Goal: Task Accomplishment & Management: Use online tool/utility

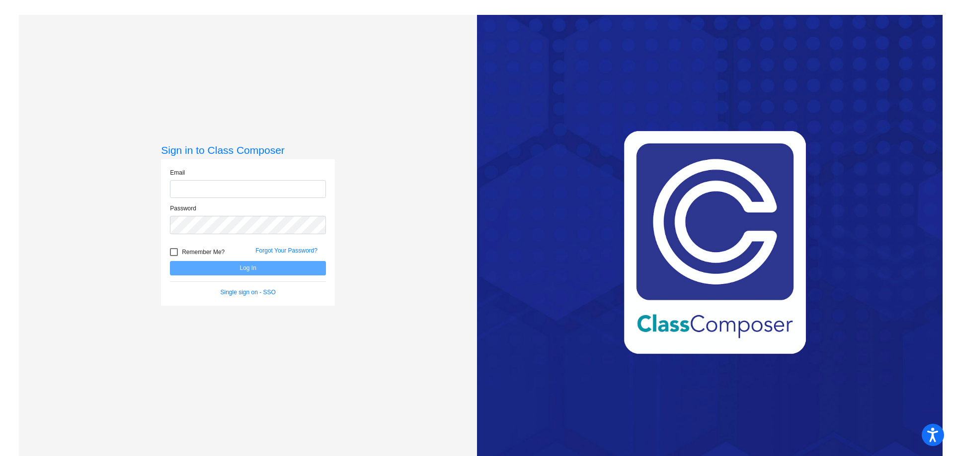
type input "malissa_weatherbie@lkstevens.wednet.edu"
click at [250, 270] on button "Log In" at bounding box center [248, 268] width 156 height 14
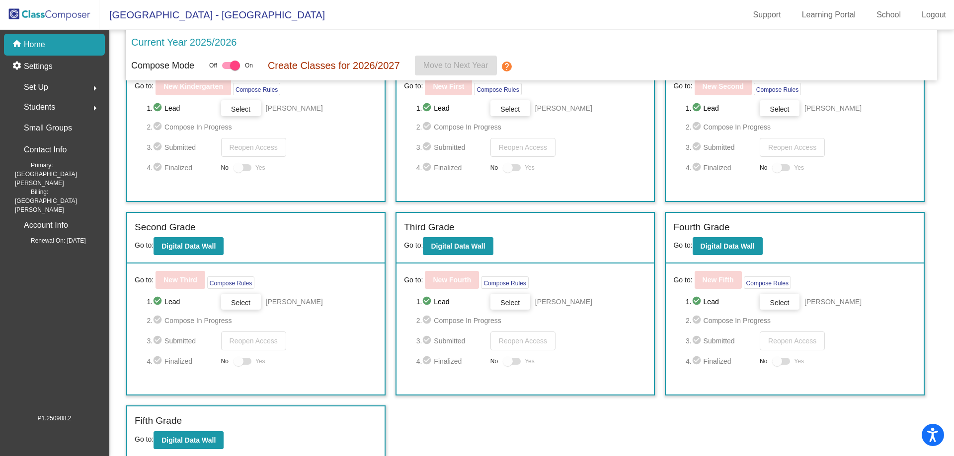
scroll to position [71, 0]
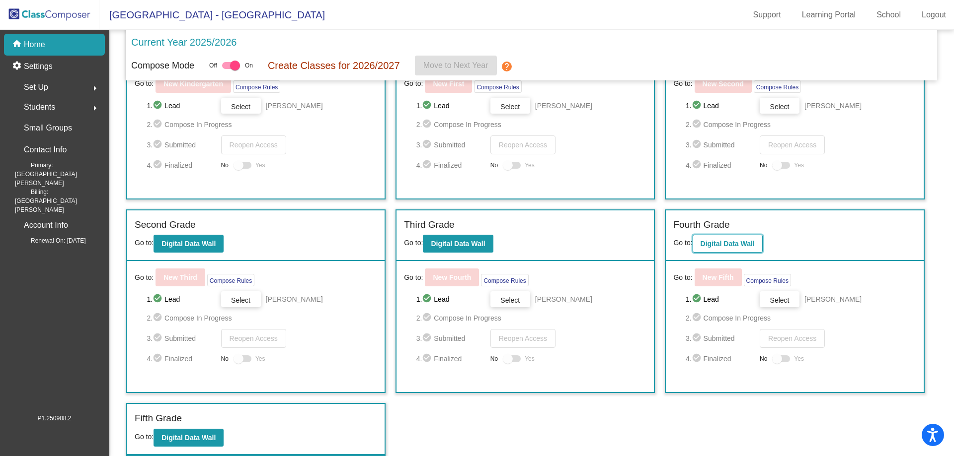
click at [734, 239] on button "Digital Data Wall" at bounding box center [727, 244] width 70 height 18
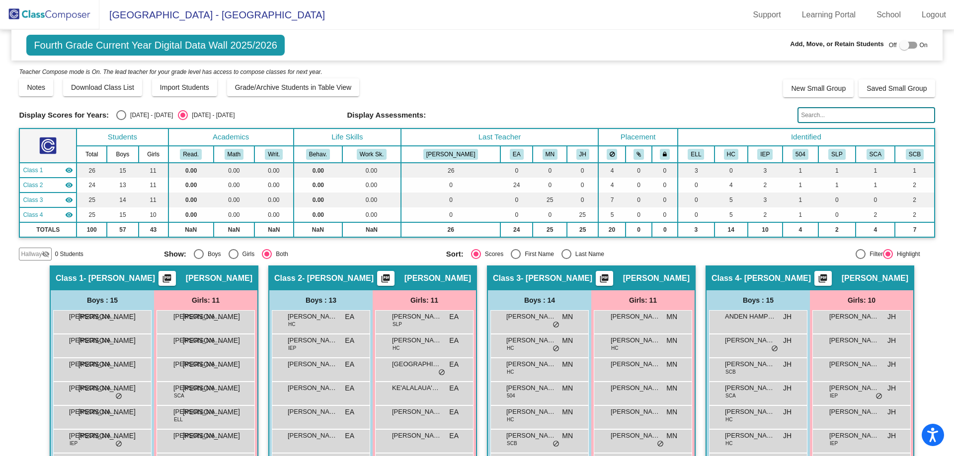
click at [79, 10] on img at bounding box center [49, 14] width 99 height 29
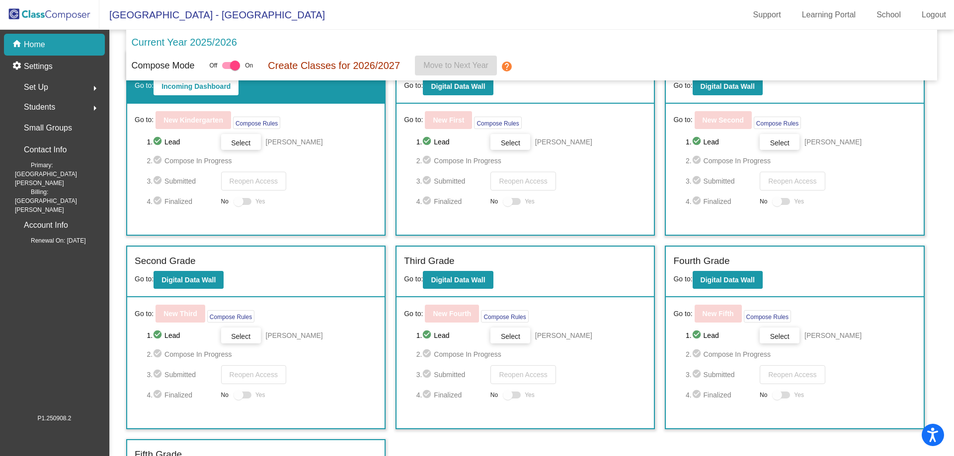
scroll to position [71, 0]
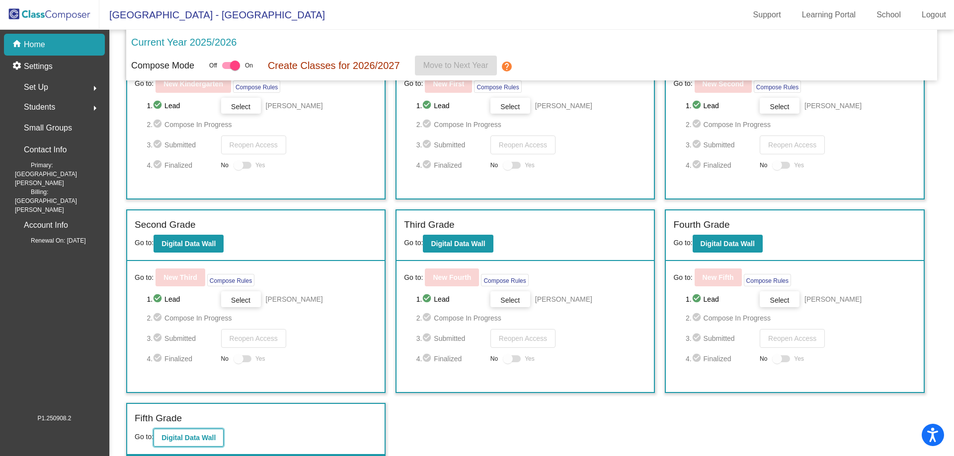
click at [202, 439] on b "Digital Data Wall" at bounding box center [188, 438] width 54 height 8
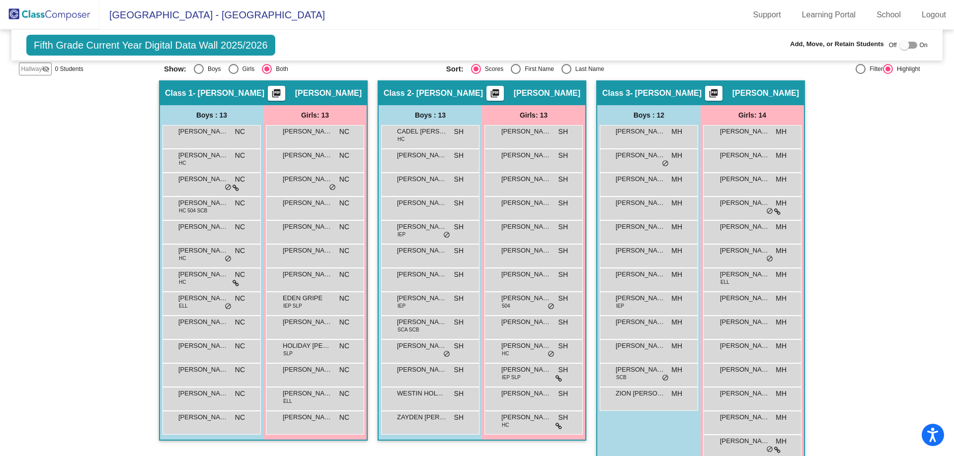
scroll to position [189, 0]
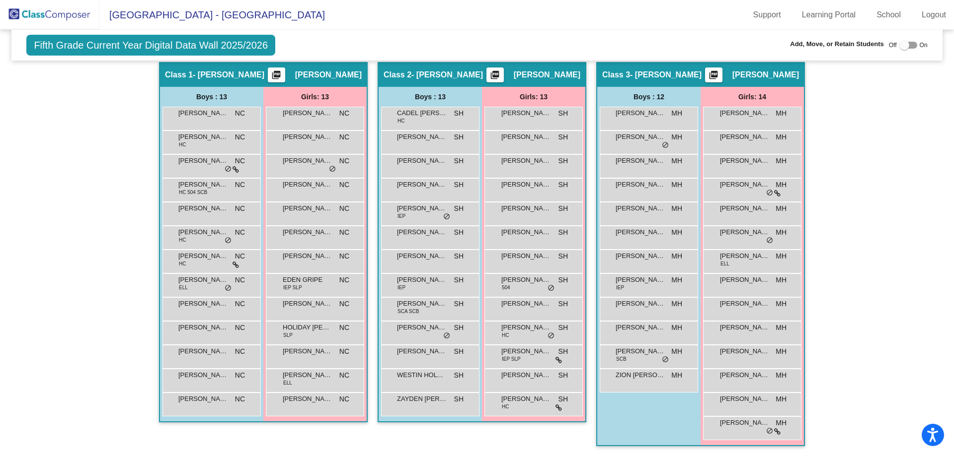
click at [50, 198] on div "Hallway - Hallway Class picture_as_pdf Add Student First Name Last Name Student…" at bounding box center [476, 259] width 915 height 394
click at [635, 167] on div "GABRIEL MURPHY MH lock do_not_disturb_alt" at bounding box center [647, 165] width 95 height 20
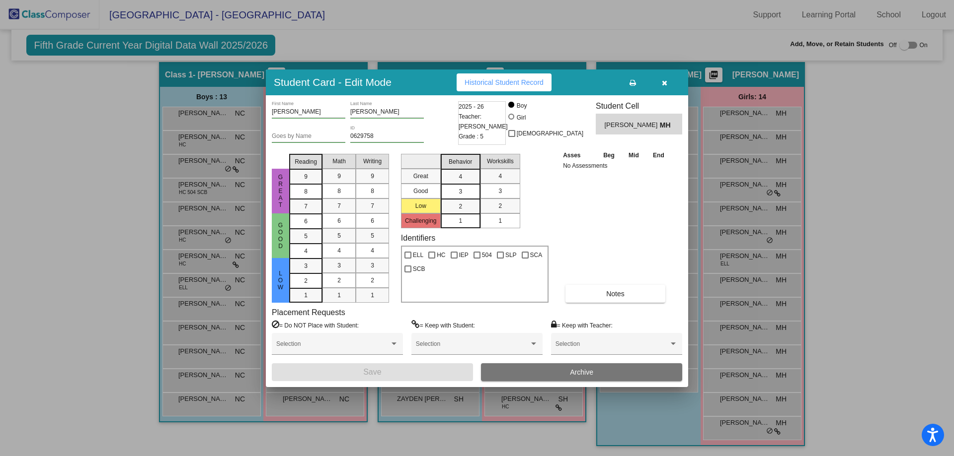
click at [671, 82] on button "button" at bounding box center [664, 83] width 32 height 18
